Goal: Check status: Check status

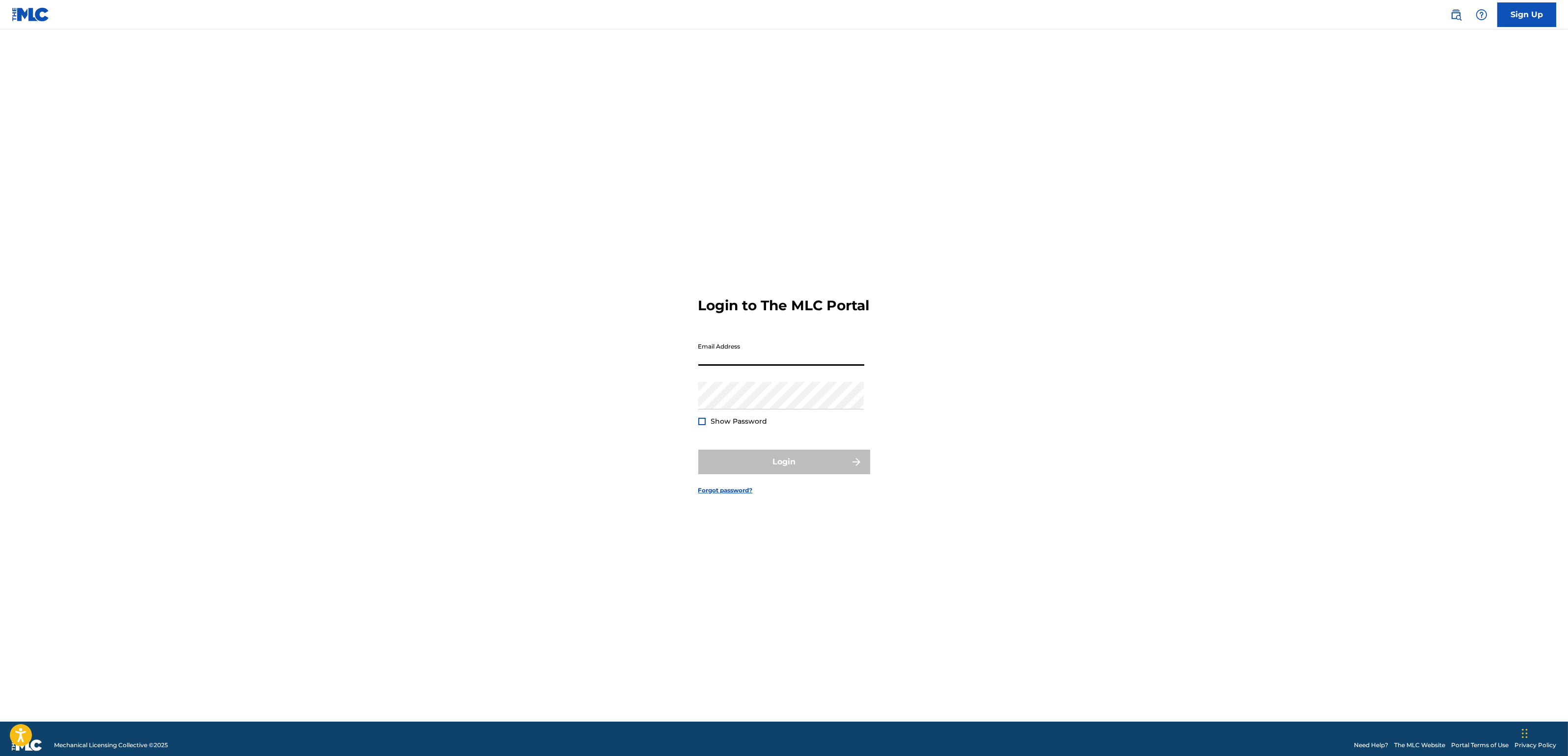
click at [757, 364] on input "Email Address" at bounding box center [781, 352] width 166 height 28
type input "[PERSON_NAME][EMAIL_ADDRESS][DOMAIN_NAME]"
click at [786, 466] on button "Login" at bounding box center [784, 462] width 172 height 25
click at [802, 409] on input "Code" at bounding box center [781, 395] width 166 height 28
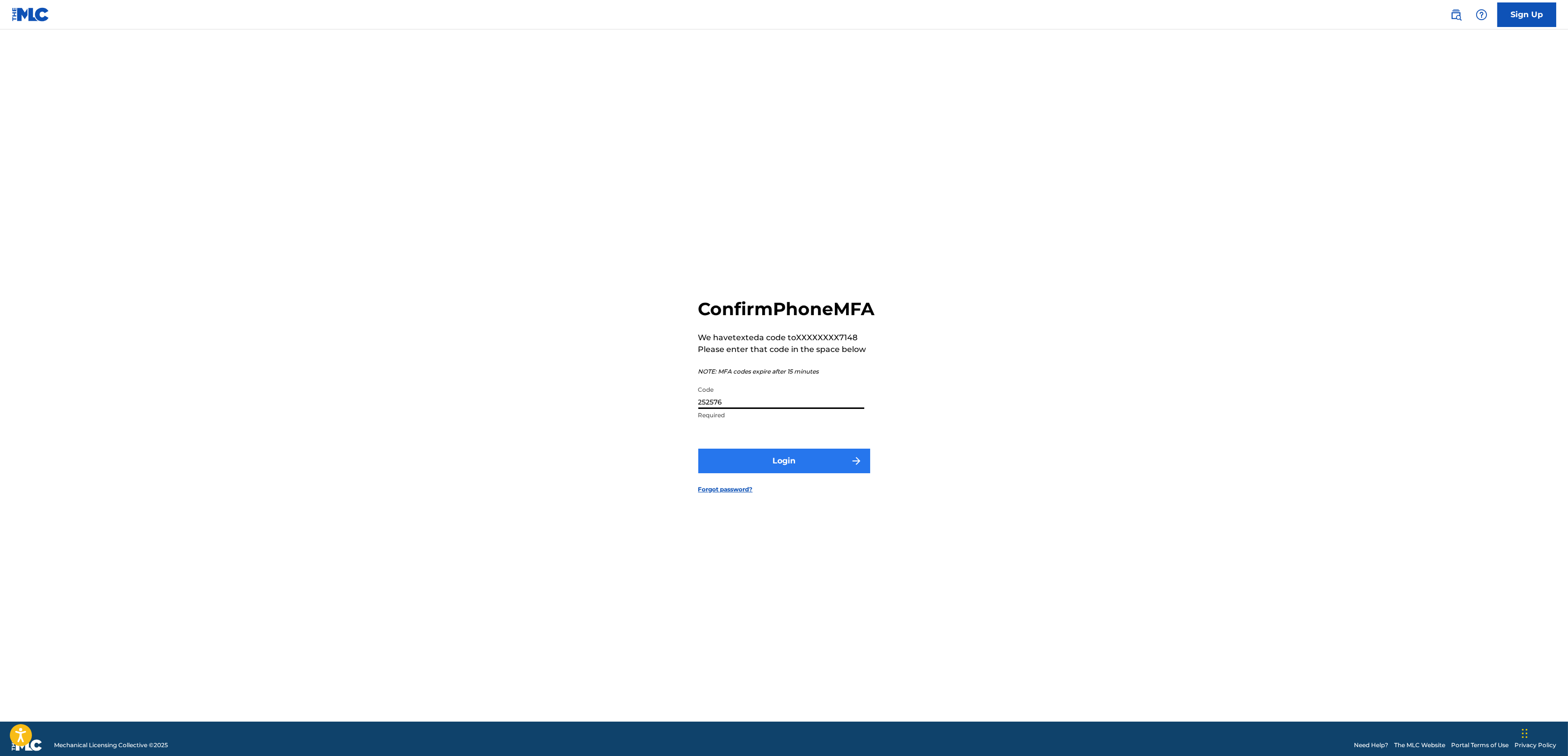
type input "252576"
click at [793, 462] on button "Login" at bounding box center [784, 462] width 172 height 25
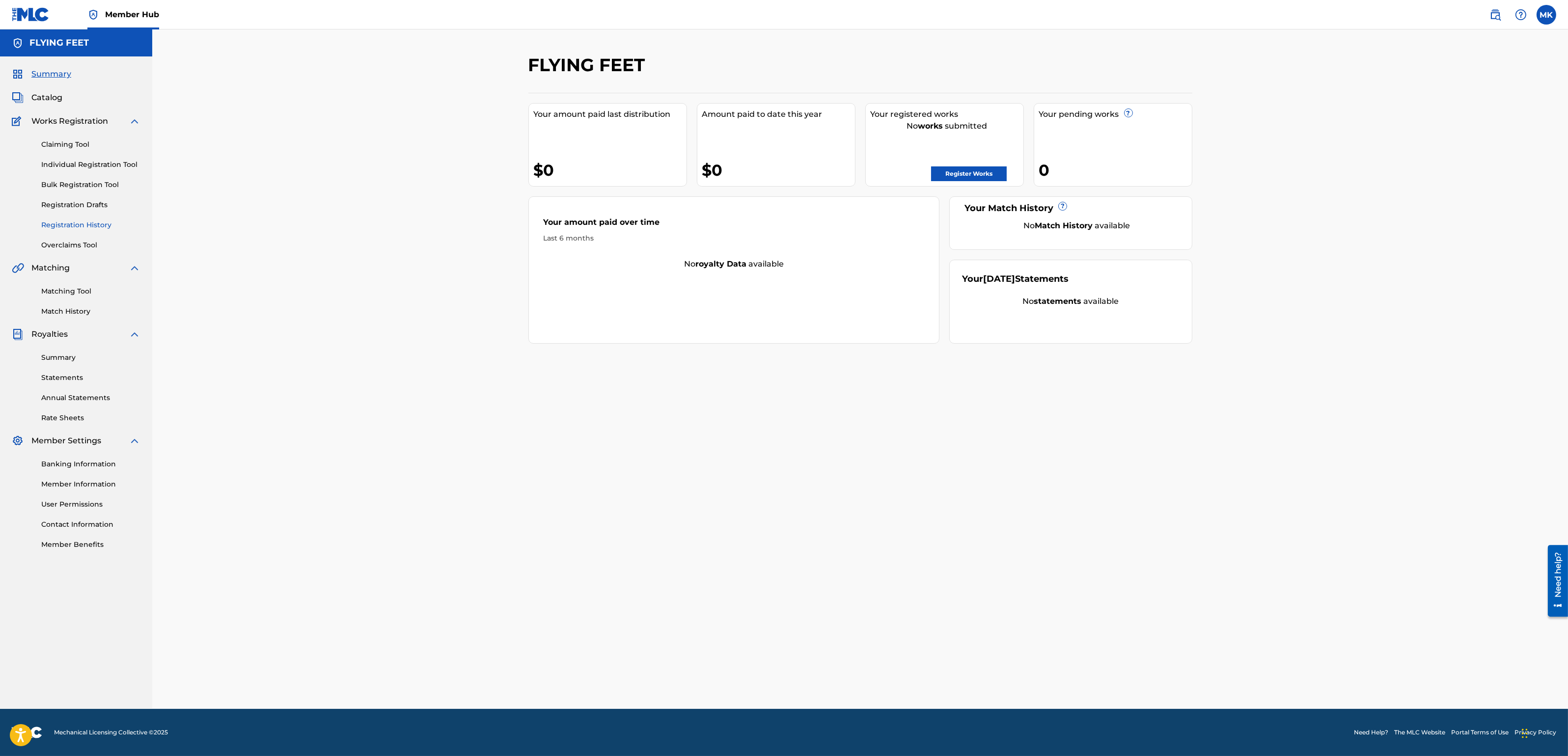
click at [77, 225] on link "Registration History" at bounding box center [90, 225] width 99 height 10
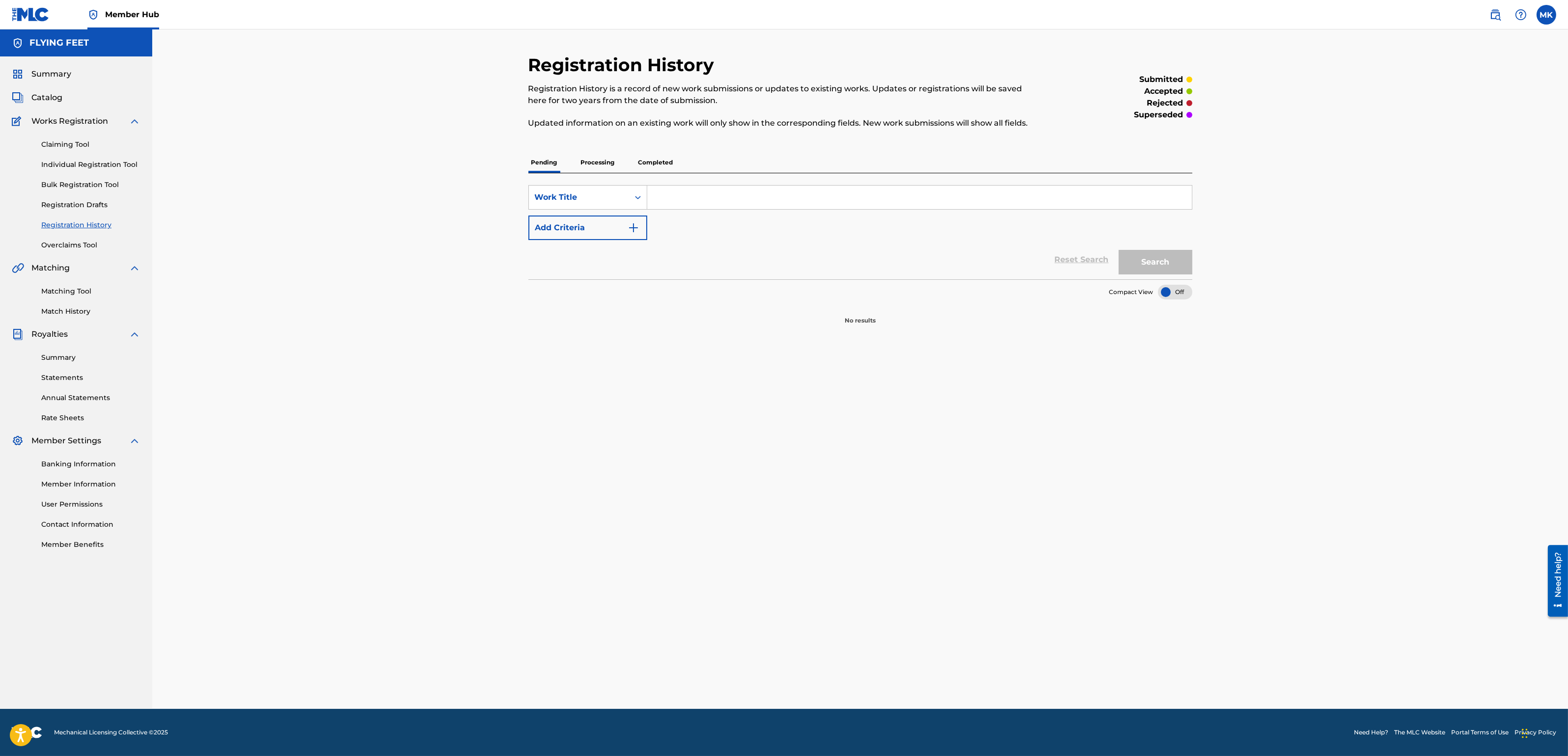
click at [601, 166] on p "Processing" at bounding box center [598, 163] width 40 height 21
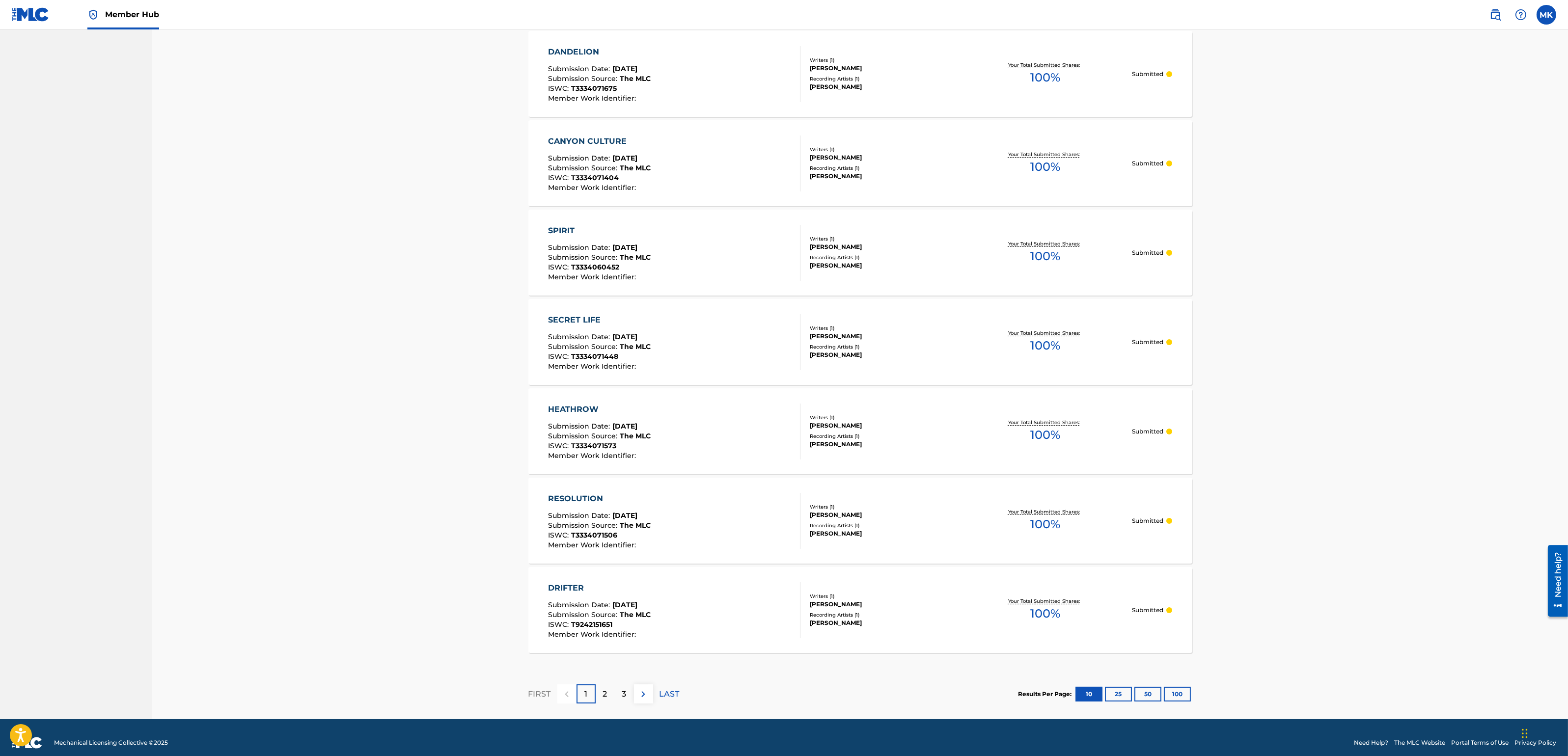
scroll to position [552, 0]
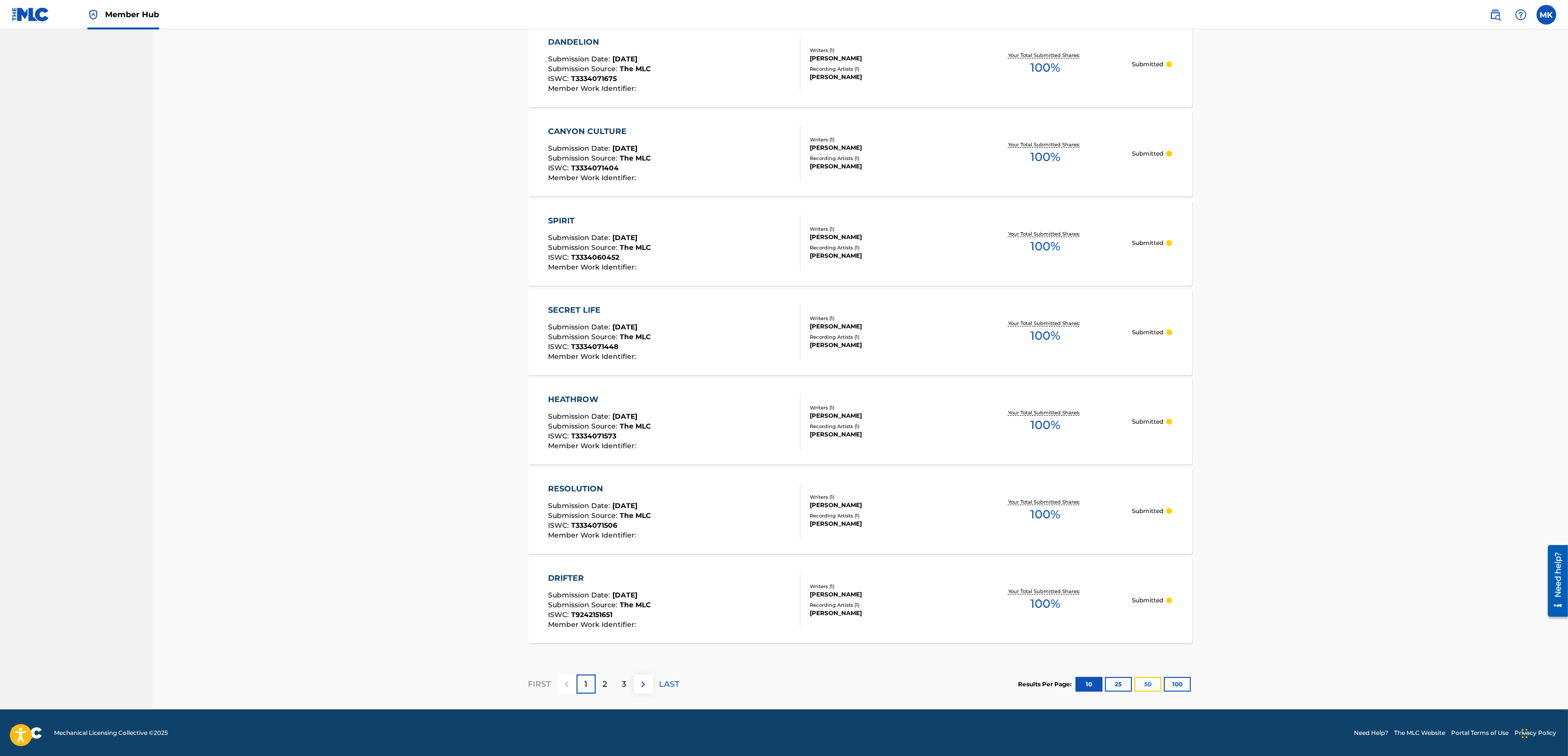
click at [1147, 683] on button "50" at bounding box center [1148, 684] width 27 height 15
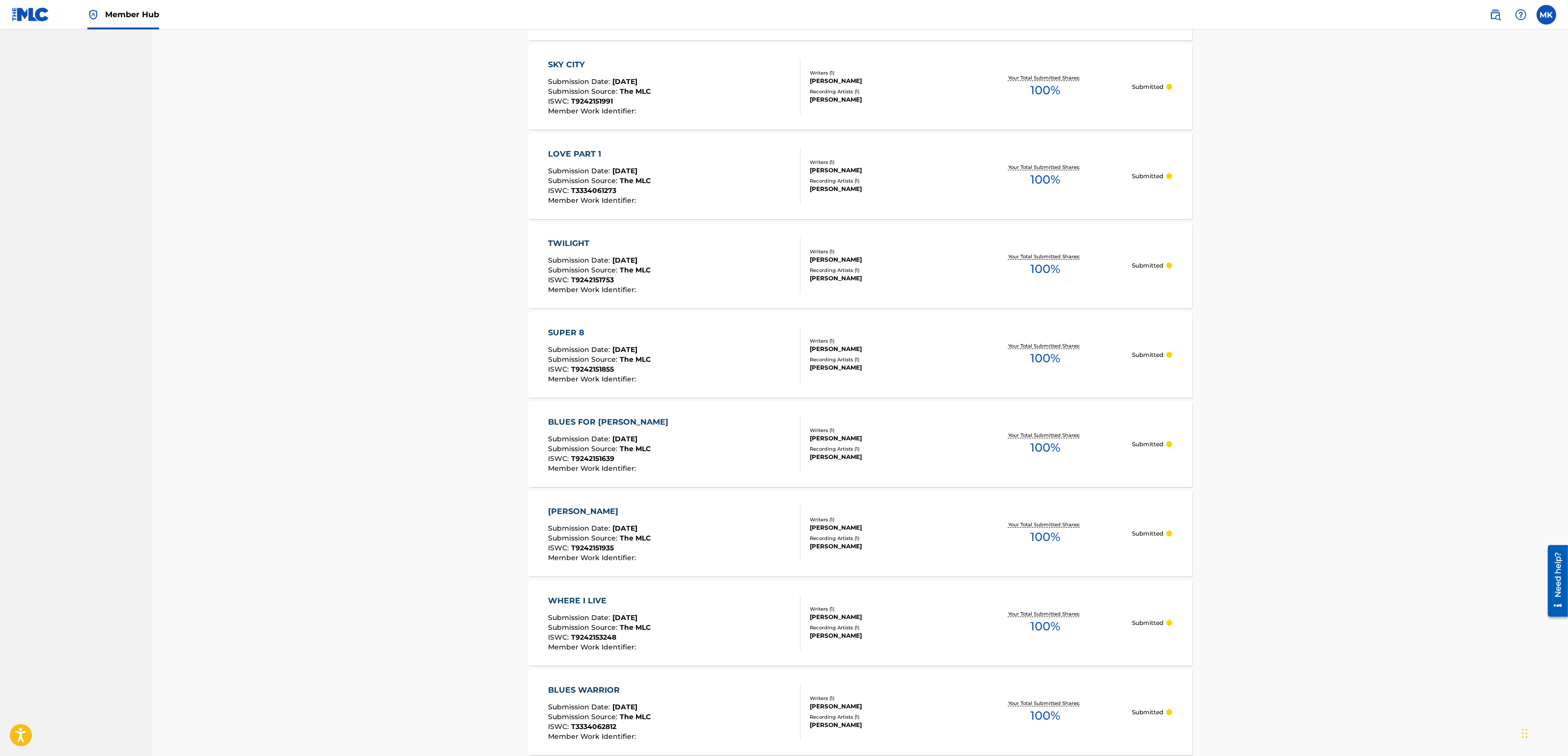
scroll to position [0, 0]
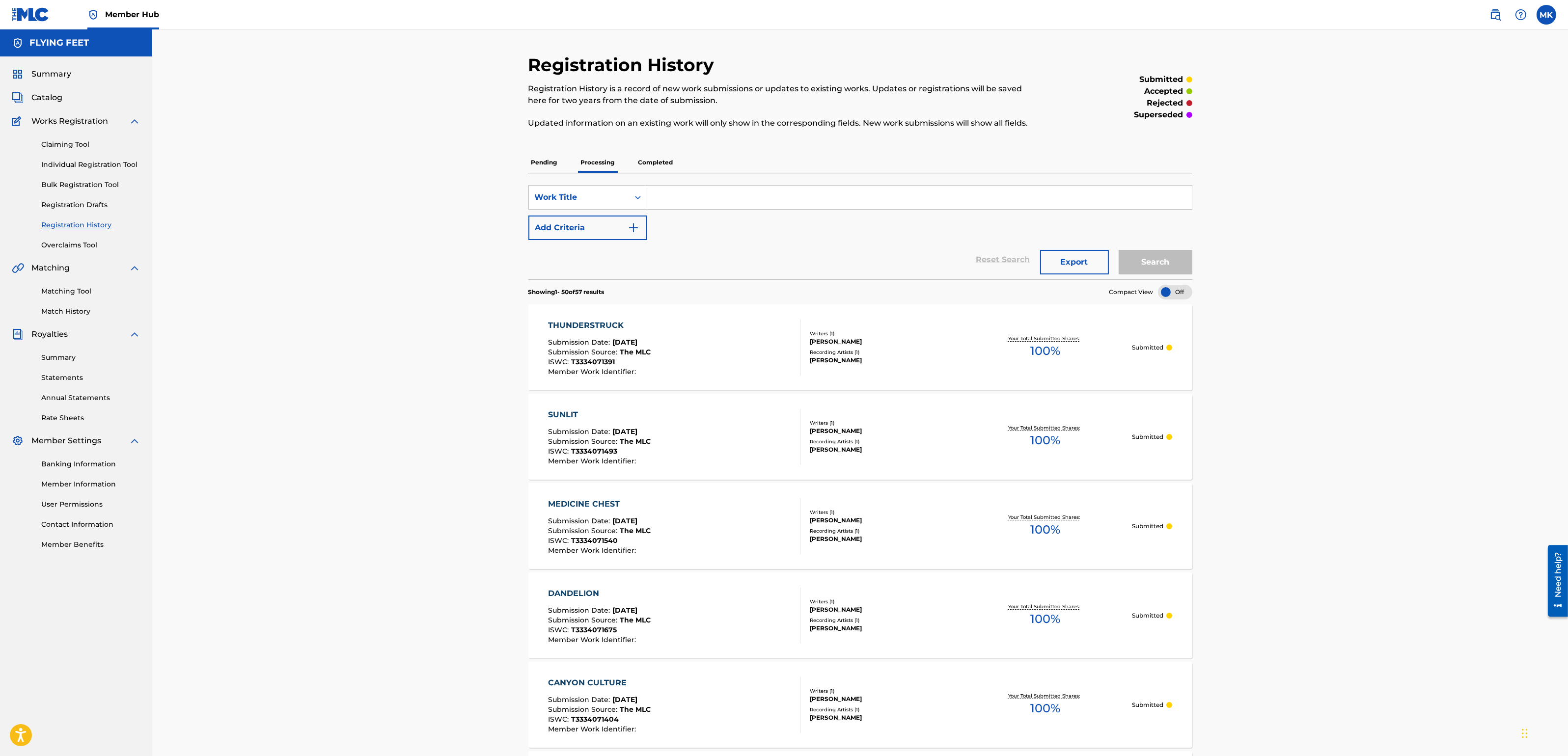
click at [657, 160] on p "Completed" at bounding box center [656, 163] width 41 height 21
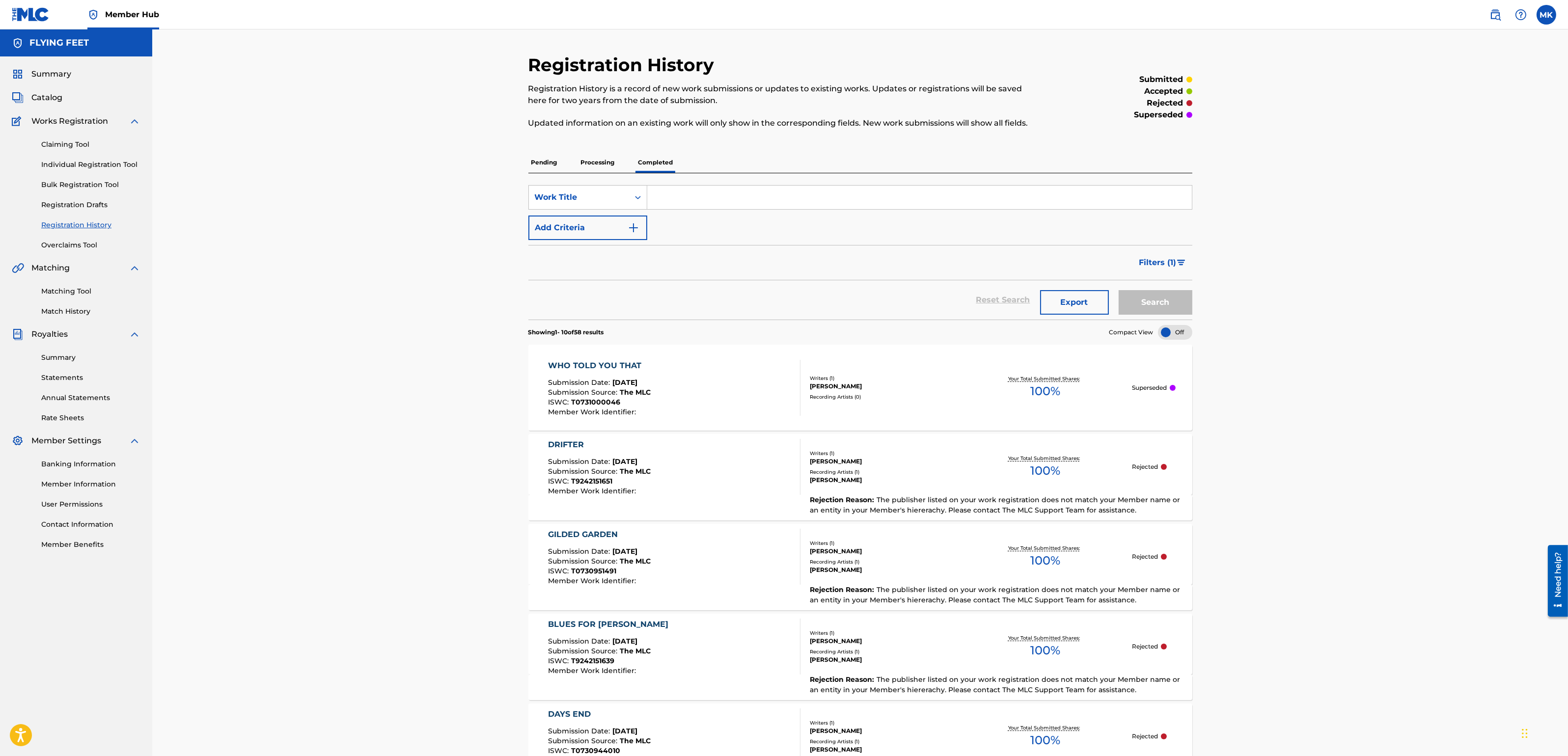
click at [591, 162] on p "Processing" at bounding box center [598, 163] width 40 height 21
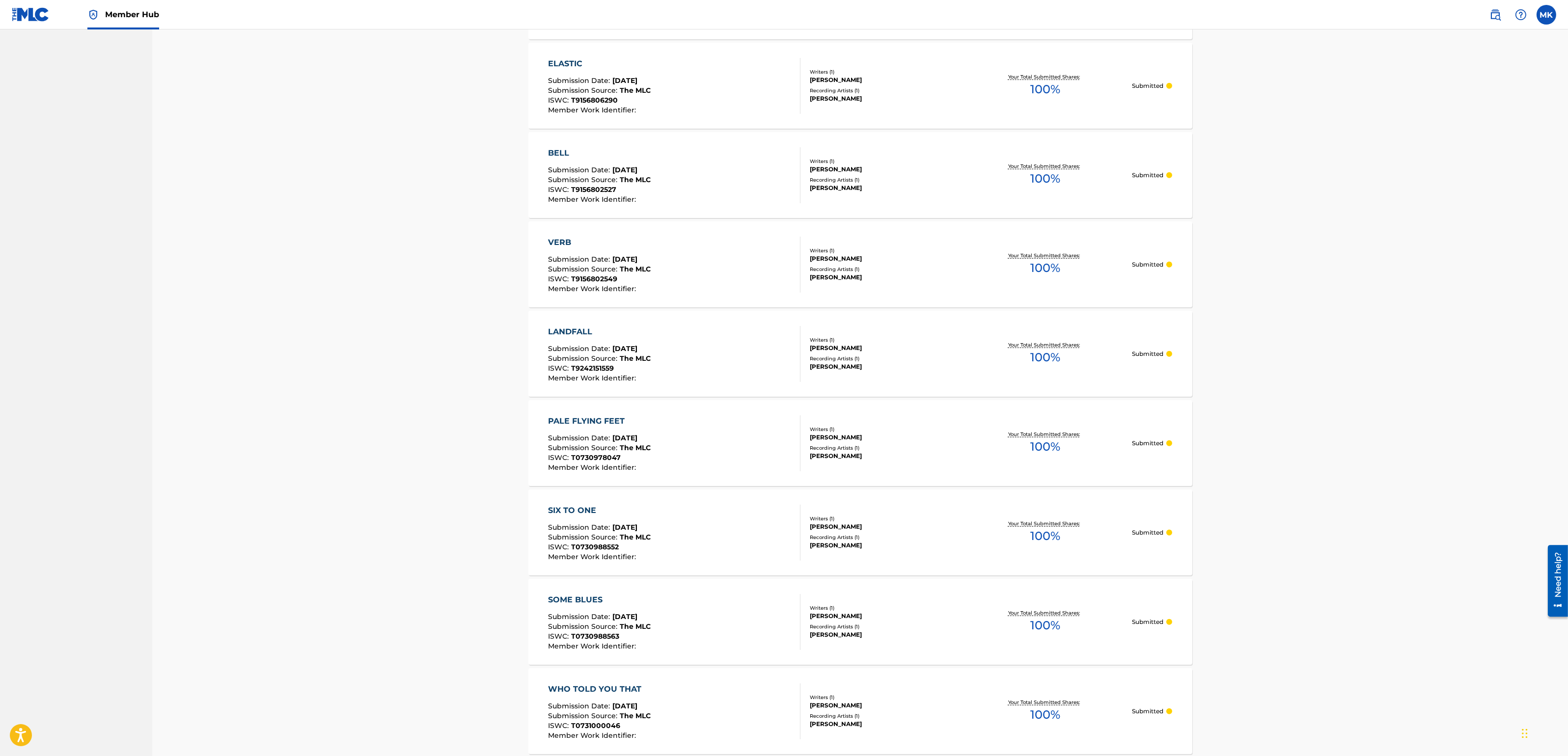
scroll to position [4126, 0]
